Goal: Information Seeking & Learning: Learn about a topic

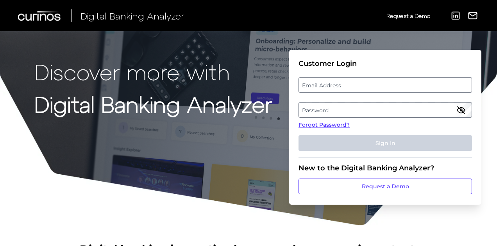
click at [357, 86] on label "Email Address" at bounding box center [385, 85] width 172 height 14
click at [357, 86] on input "email" at bounding box center [384, 85] width 173 height 16
type input "[EMAIL_ADDRESS][DOMAIN_NAME]"
click at [319, 114] on label "Password" at bounding box center [385, 110] width 172 height 14
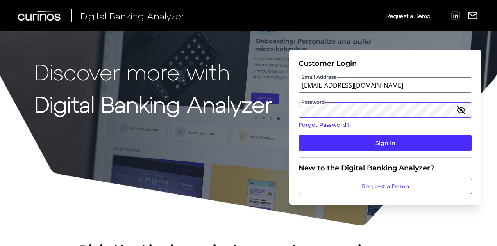
click at [298, 135] on button "Sign In" at bounding box center [384, 143] width 173 height 16
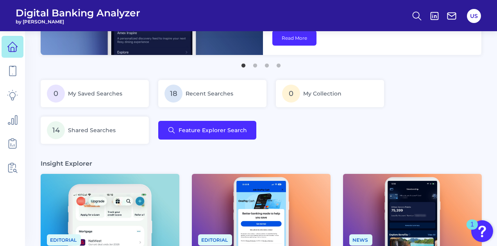
scroll to position [113, 0]
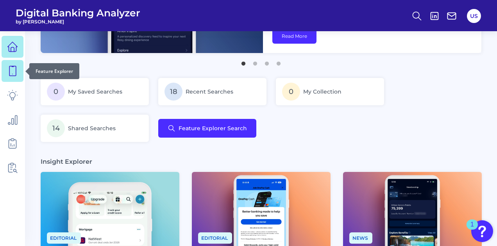
click at [12, 64] on link at bounding box center [13, 71] width 22 height 22
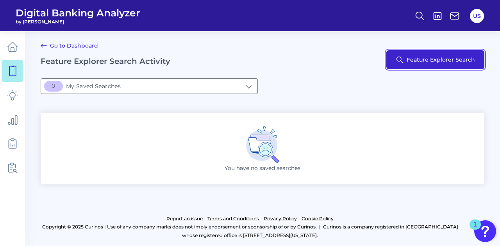
click at [444, 63] on button "Feature Explorer Search" at bounding box center [435, 59] width 98 height 19
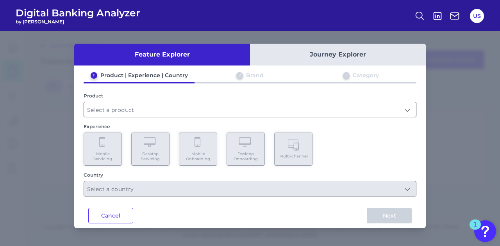
click at [150, 106] on input "text" at bounding box center [250, 109] width 332 height 15
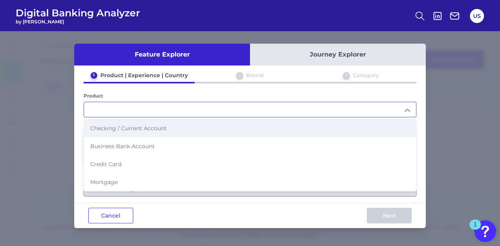
click at [150, 130] on span "Checking / Current Account" at bounding box center [128, 128] width 77 height 7
type input "Checking / Current Account"
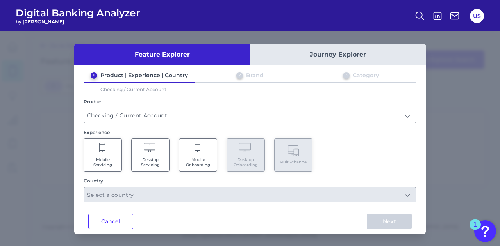
click at [123, 155] on div "Mobile Servicing Desktop Servicing Mobile Onboarding Desktop Onboarding Multi-c…" at bounding box center [250, 155] width 333 height 33
click at [122, 156] on div "Mobile Servicing Desktop Servicing Mobile Onboarding Desktop Onboarding Multi-c…" at bounding box center [250, 155] width 333 height 33
click at [120, 159] on Servicing "Mobile Servicing" at bounding box center [103, 155] width 38 height 33
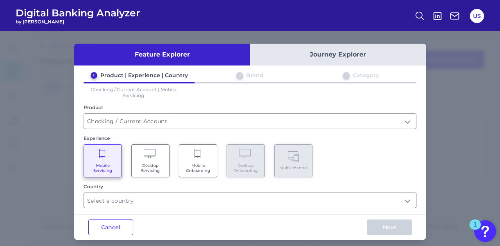
click at [219, 199] on input "text" at bounding box center [250, 200] width 332 height 15
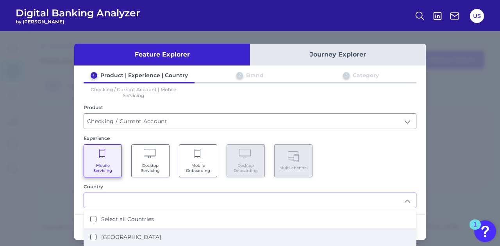
click at [212, 229] on li "[GEOGRAPHIC_DATA]" at bounding box center [250, 237] width 332 height 18
type input "Select all Countries"
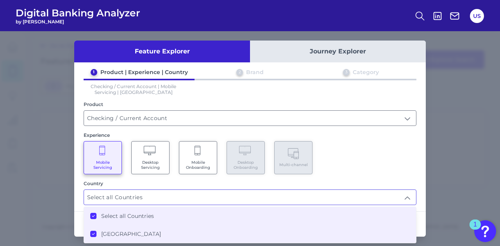
scroll to position [4, 0]
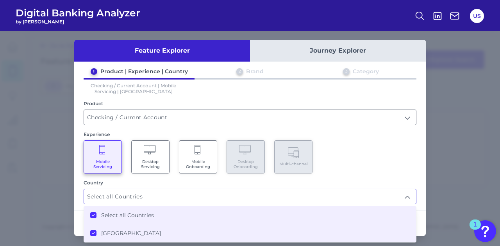
click at [376, 168] on div "Mobile Servicing Desktop Servicing Mobile Onboarding Desktop Onboarding Multi-c…" at bounding box center [250, 157] width 333 height 33
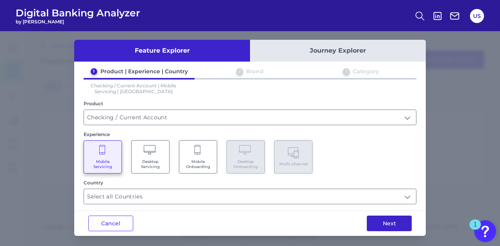
click at [401, 227] on button "Next" at bounding box center [389, 224] width 45 height 16
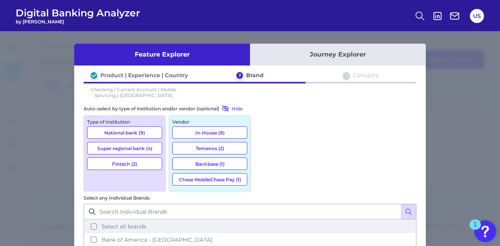
click at [146, 223] on span "Select all brands" at bounding box center [124, 226] width 45 height 7
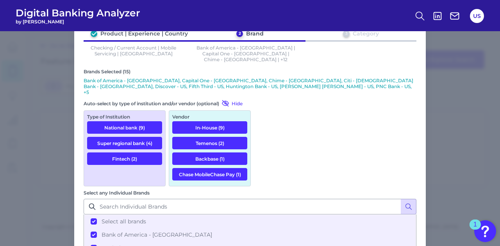
scroll to position [61, 0]
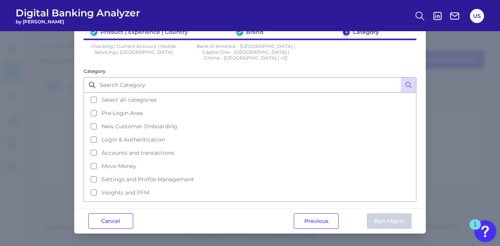
scroll to position [0, 0]
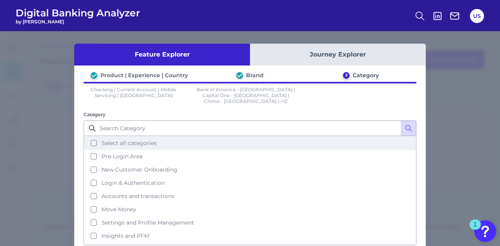
click at [168, 137] on button "Select all categories" at bounding box center [249, 143] width 331 height 13
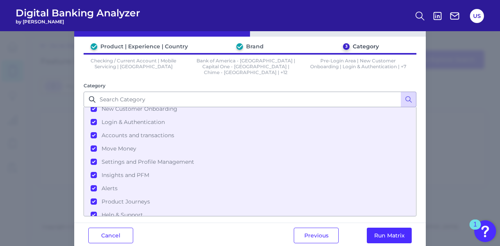
scroll to position [36, 0]
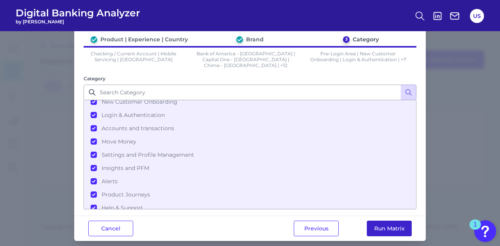
click at [396, 222] on button "Run Matrix" at bounding box center [389, 229] width 45 height 16
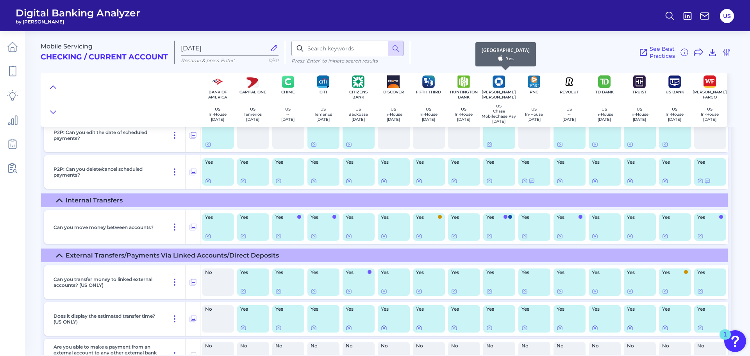
scroll to position [7457, 0]
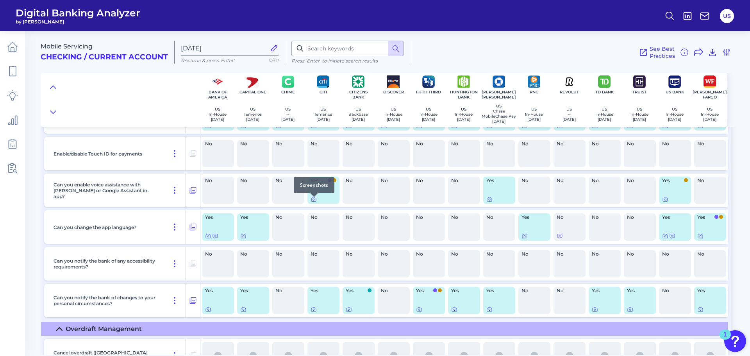
click at [314, 200] on icon at bounding box center [314, 200] width 2 height 2
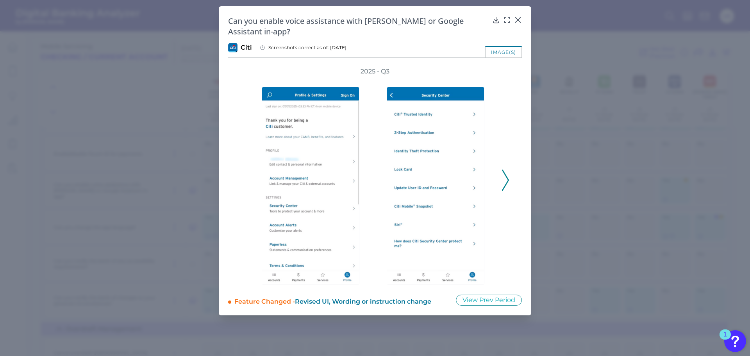
click at [499, 169] on icon at bounding box center [505, 179] width 7 height 21
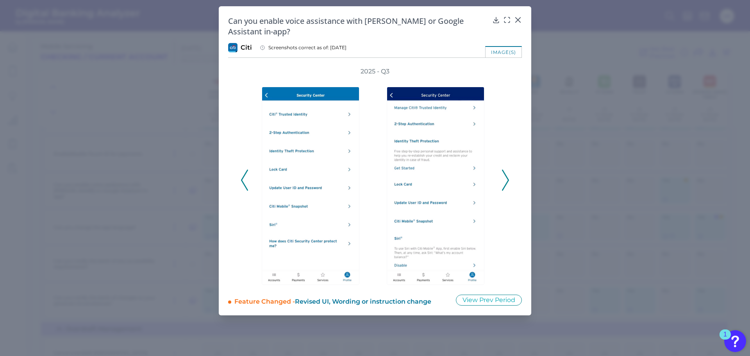
click at [499, 169] on icon at bounding box center [505, 179] width 7 height 21
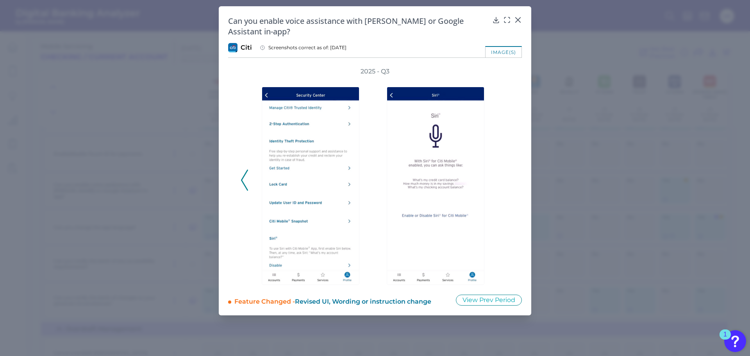
click at [230, 165] on div "2025 - Q3" at bounding box center [375, 175] width 294 height 217
click at [238, 173] on div "2025 - Q3" at bounding box center [375, 175] width 294 height 217
click at [253, 171] on div at bounding box center [312, 180] width 125 height 209
click at [248, 171] on button at bounding box center [245, 179] width 8 height 21
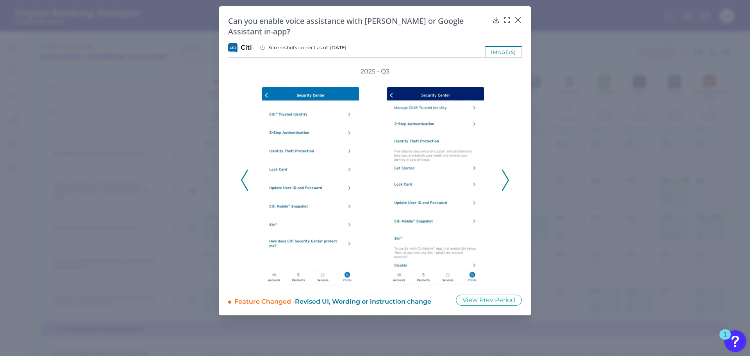
click at [499, 165] on div "2025 - Q3" at bounding box center [375, 175] width 294 height 217
click at [499, 169] on icon at bounding box center [505, 179] width 7 height 21
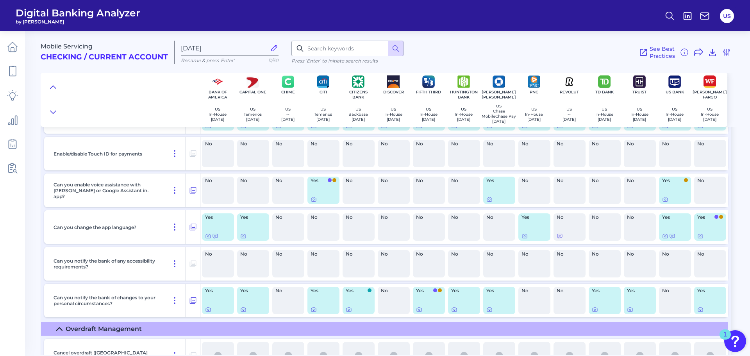
click at [324, 192] on div "Yes" at bounding box center [323, 189] width 32 height 27
click at [311, 202] on icon at bounding box center [313, 199] width 6 height 6
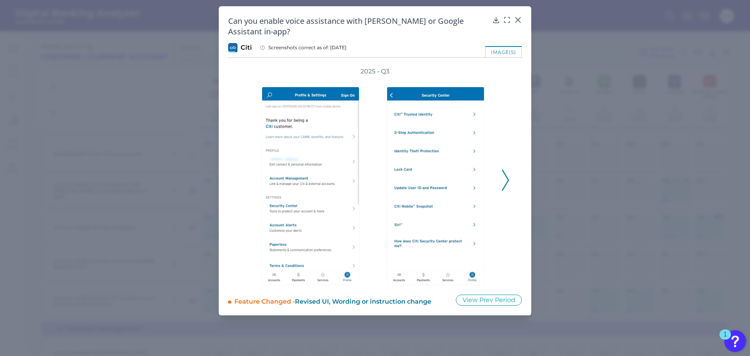
click at [499, 171] on icon at bounding box center [505, 179] width 7 height 21
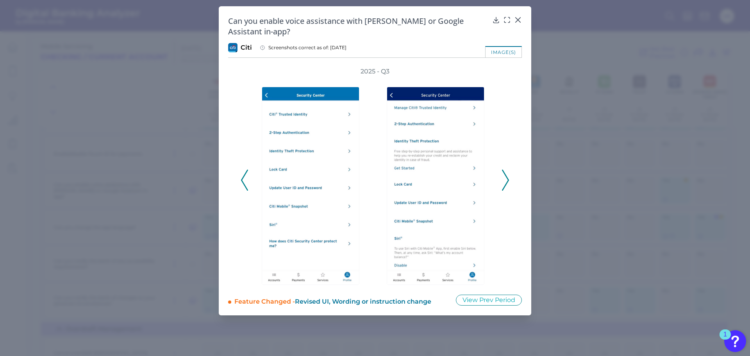
click at [499, 163] on div "2025 - Q3" at bounding box center [375, 175] width 294 height 217
click at [499, 169] on icon at bounding box center [505, 179] width 7 height 21
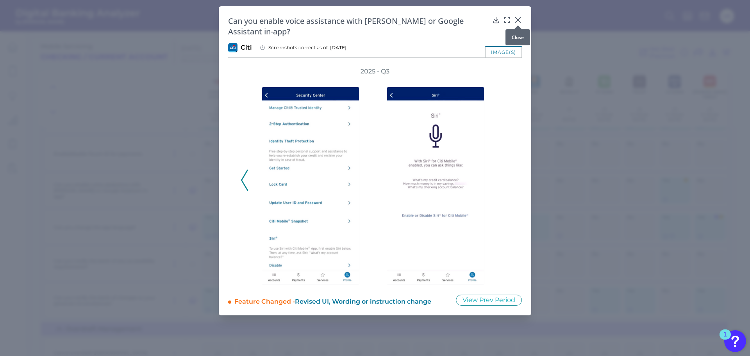
click at [499, 22] on div at bounding box center [518, 25] width 8 height 8
click at [499, 18] on icon at bounding box center [517, 20] width 5 height 5
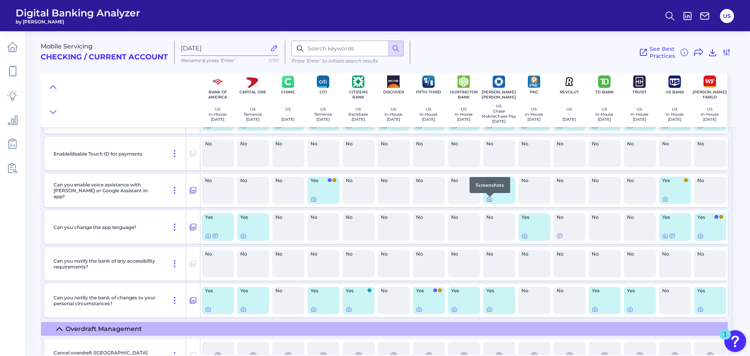
click at [491, 201] on icon at bounding box center [489, 199] width 6 height 6
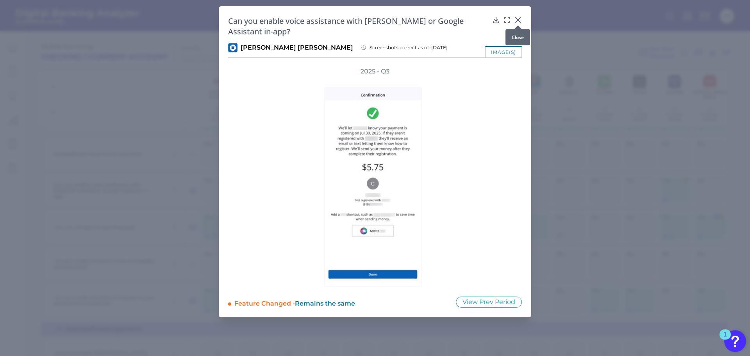
click at [499, 21] on icon at bounding box center [518, 20] width 8 height 8
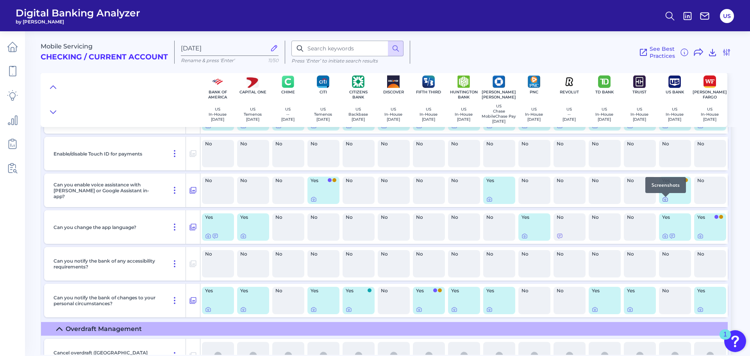
click at [499, 200] on div at bounding box center [665, 197] width 8 height 8
click at [499, 201] on icon at bounding box center [665, 199] width 6 height 6
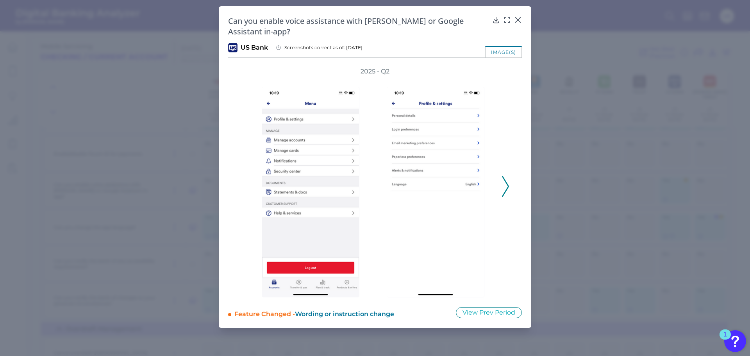
click at [499, 181] on div "2025 - Q2" at bounding box center [375, 182] width 294 height 230
click at [499, 182] on div "2025 - Q2" at bounding box center [375, 182] width 294 height 230
click at [499, 178] on icon at bounding box center [505, 186] width 7 height 21
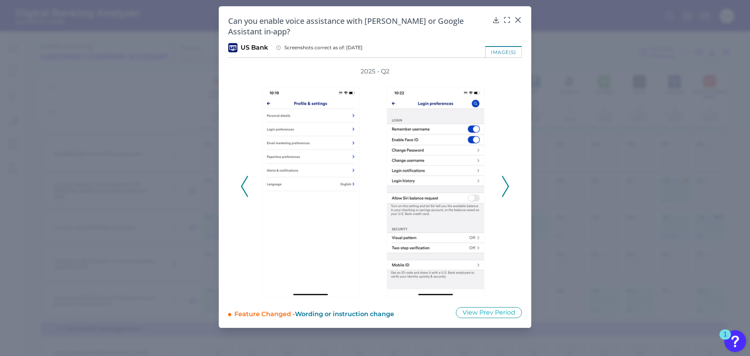
click at [499, 176] on icon at bounding box center [505, 186] width 7 height 21
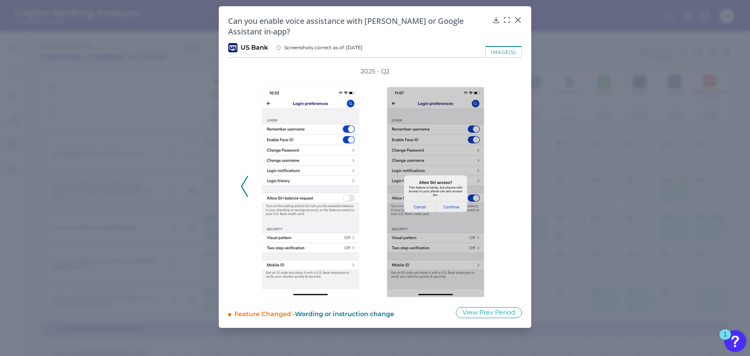
click at [242, 180] on icon at bounding box center [244, 186] width 7 height 21
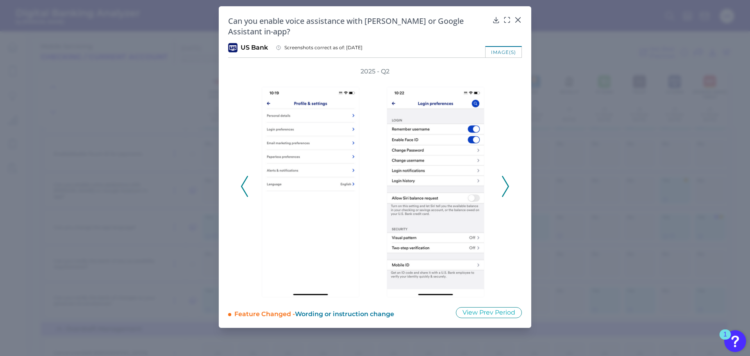
click at [499, 188] on div "2025 - Q2" at bounding box center [375, 182] width 269 height 230
click at [499, 182] on icon at bounding box center [505, 186] width 7 height 21
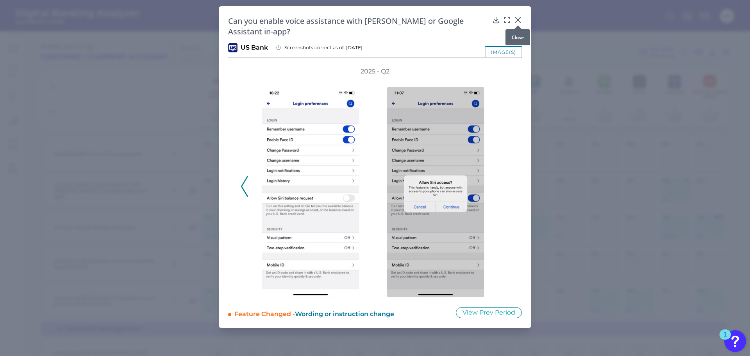
click at [499, 20] on icon at bounding box center [518, 20] width 8 height 8
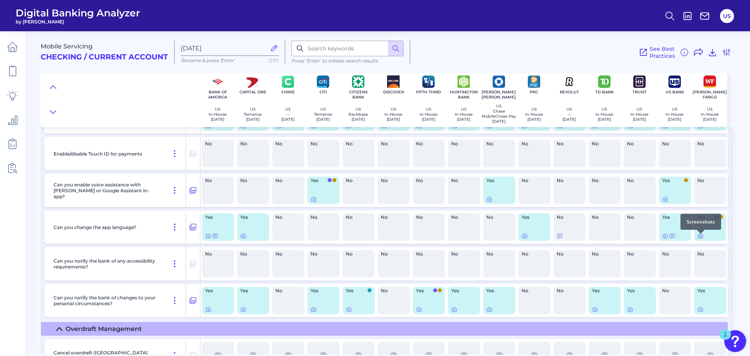
click at [499, 238] on icon at bounding box center [700, 236] width 6 height 6
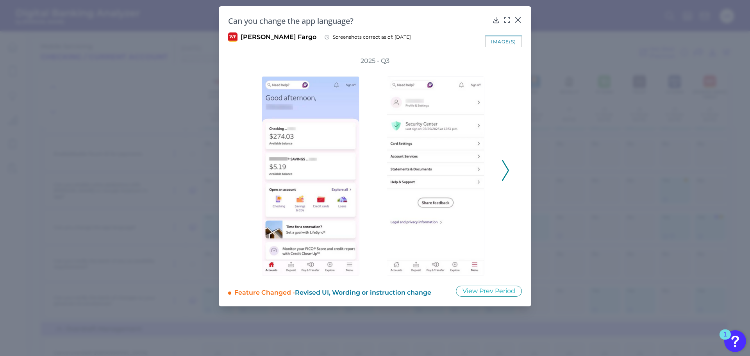
click at [499, 166] on icon at bounding box center [505, 170] width 7 height 21
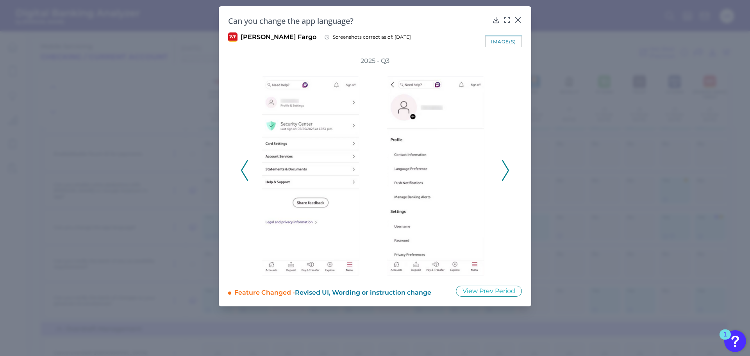
click at [499, 166] on icon at bounding box center [505, 170] width 7 height 21
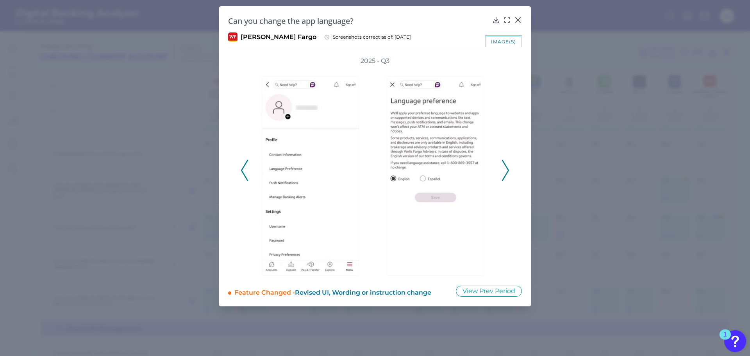
click at [499, 160] on div at bounding box center [437, 170] width 125 height 210
click at [499, 169] on icon at bounding box center [505, 170] width 7 height 21
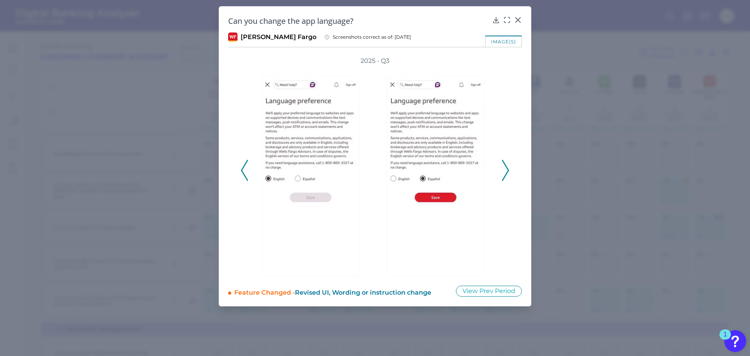
click at [499, 175] on icon at bounding box center [505, 170] width 7 height 21
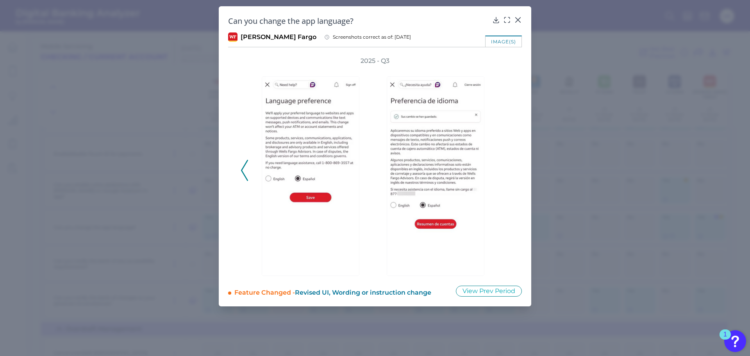
click at [499, 175] on div "2025 - Q3" at bounding box center [375, 166] width 269 height 219
click at [499, 19] on icon at bounding box center [517, 20] width 5 height 5
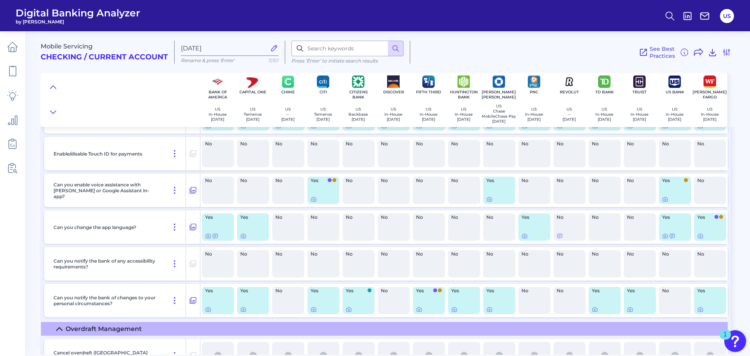
scroll to position [1975, 0]
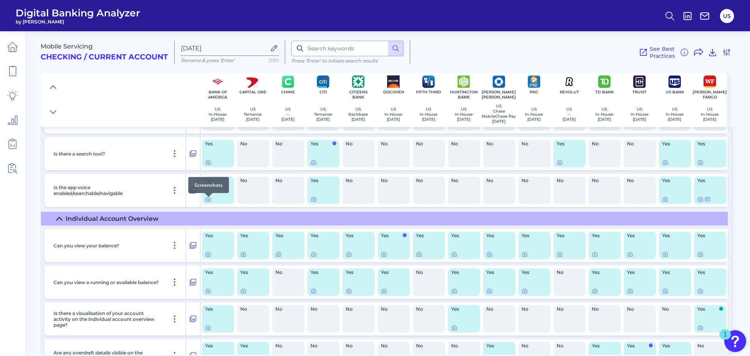
click at [207, 199] on div at bounding box center [209, 197] width 8 height 8
click at [207, 202] on icon at bounding box center [208, 199] width 6 height 6
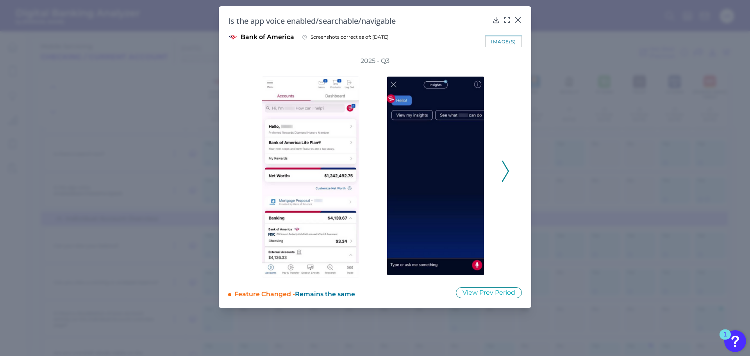
click at [499, 184] on div at bounding box center [437, 171] width 125 height 212
click at [499, 179] on polyline at bounding box center [505, 171] width 6 height 20
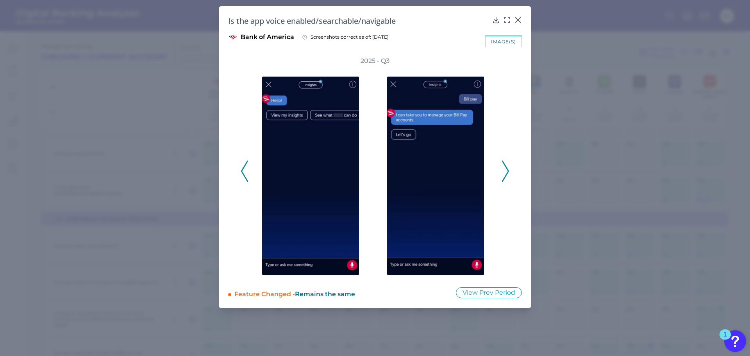
click at [499, 179] on polyline at bounding box center [505, 171] width 6 height 20
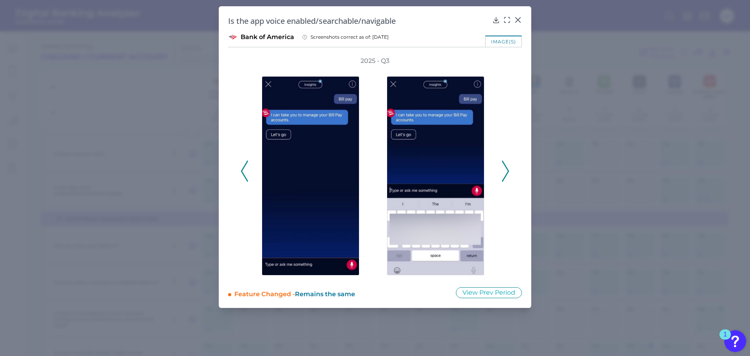
click at [499, 179] on polyline at bounding box center [505, 171] width 6 height 20
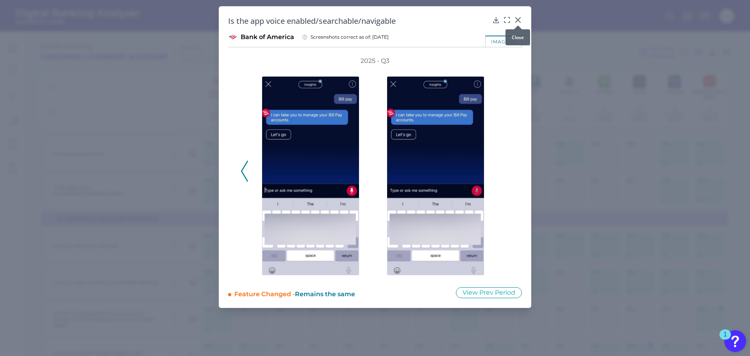
click at [499, 20] on icon at bounding box center [517, 20] width 5 height 5
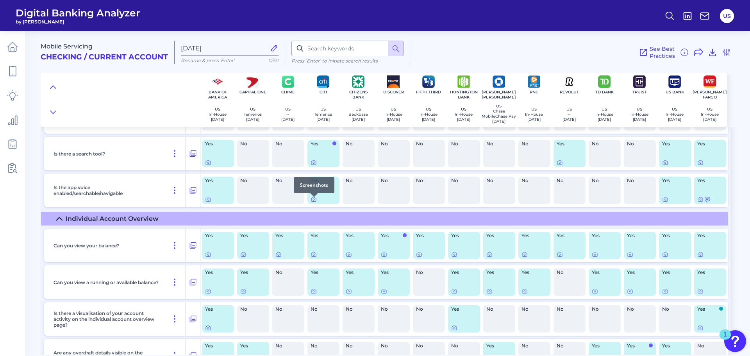
click at [314, 200] on icon at bounding box center [314, 200] width 2 height 2
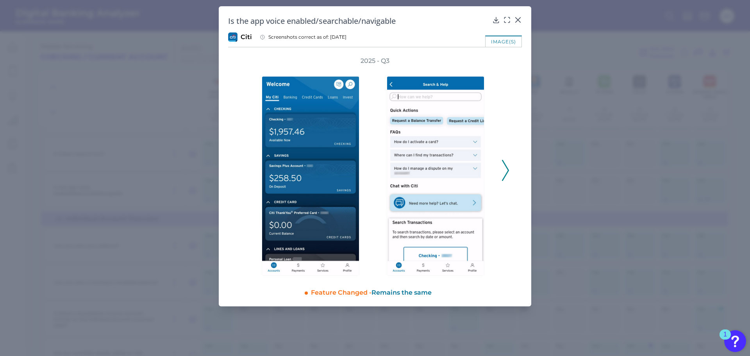
click at [499, 165] on div "2025 - Q3" at bounding box center [375, 166] width 294 height 219
click at [499, 168] on icon at bounding box center [505, 170] width 7 height 21
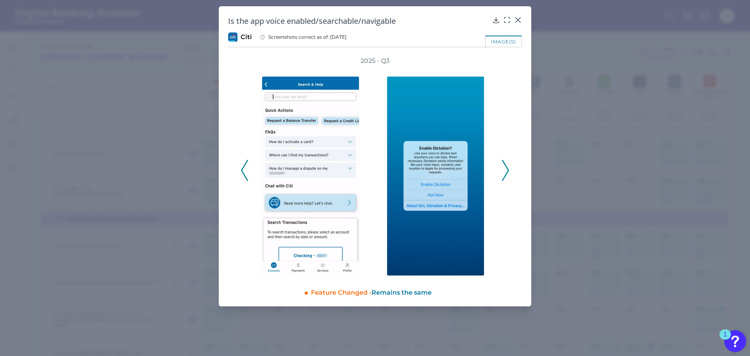
click at [499, 168] on icon at bounding box center [505, 170] width 7 height 21
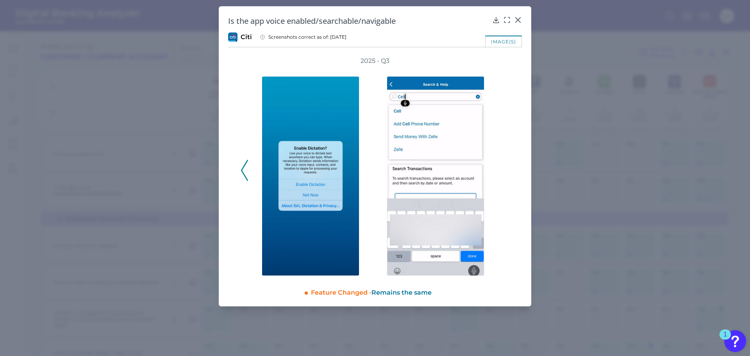
click at [499, 168] on div "2025 - Q3" at bounding box center [375, 166] width 269 height 219
click at [499, 20] on icon at bounding box center [518, 20] width 8 height 8
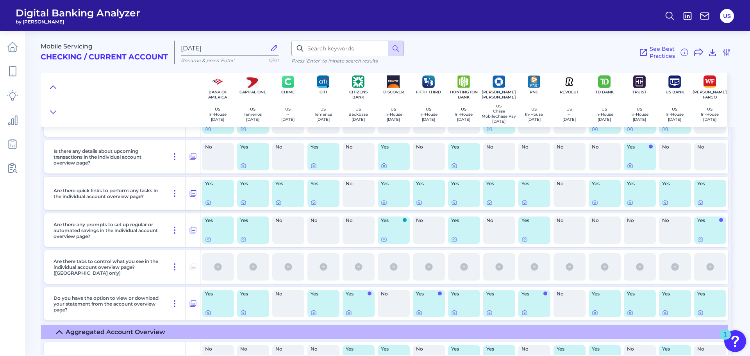
scroll to position [2209, 0]
click at [325, 52] on input at bounding box center [347, 49] width 112 height 16
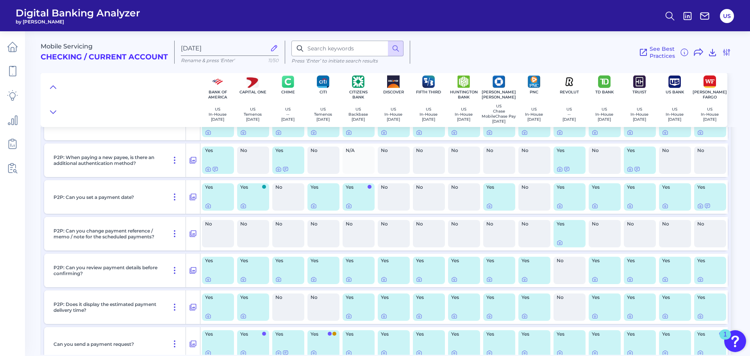
scroll to position [5082, 0]
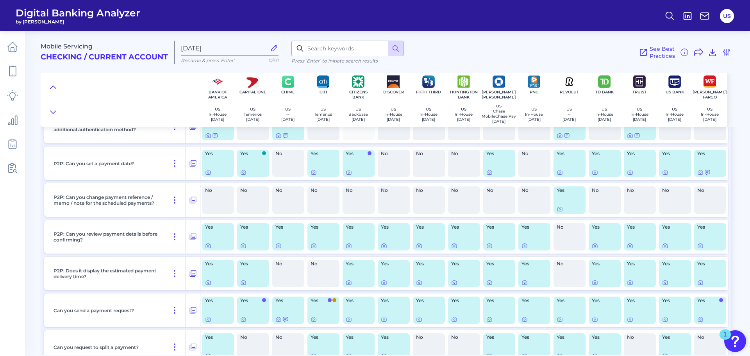
click at [491, 59] on div "See Best Practices Filters Clear all filters Experience Reset Mobile Servicing …" at bounding box center [570, 52] width 321 height 23
click at [499, 41] on div "See Best Practices Filters Clear all filters Experience Reset Mobile Servicing …" at bounding box center [570, 52] width 321 height 23
click at [481, 45] on div "See Best Practices Filters Clear all filters Experience Reset Mobile Servicing …" at bounding box center [570, 52] width 321 height 23
click at [133, 96] on div at bounding box center [120, 99] width 159 height 55
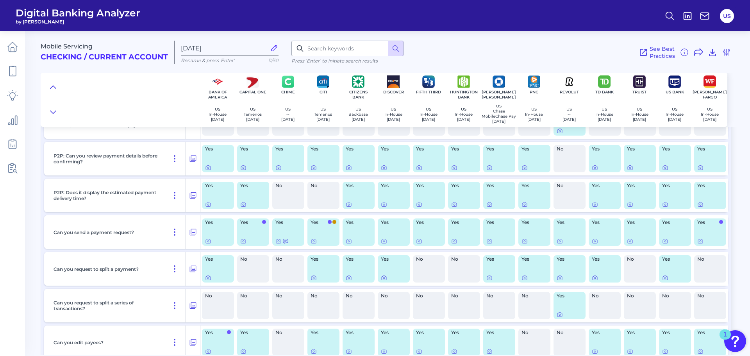
scroll to position [5160, 0]
